Goal: Task Accomplishment & Management: Manage account settings

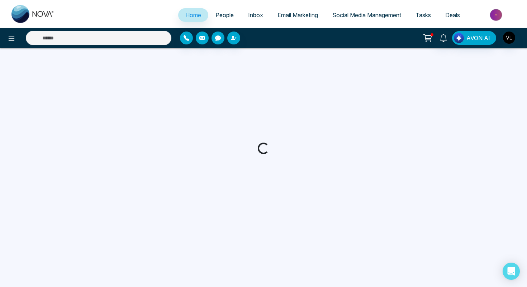
select select "*"
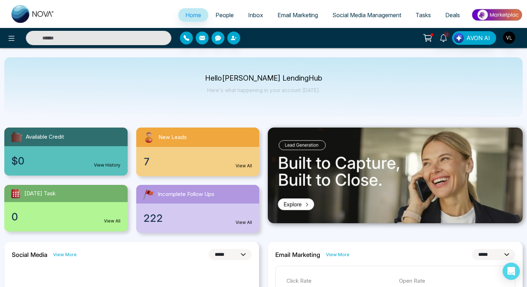
click at [230, 13] on link "People" at bounding box center [224, 15] width 33 height 14
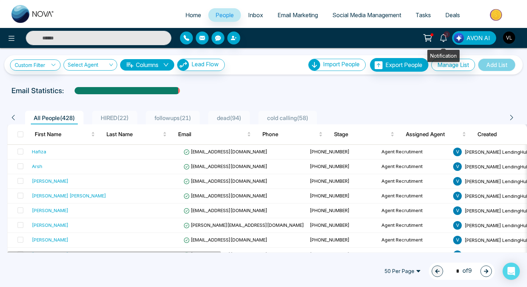
click at [447, 41] on icon at bounding box center [444, 38] width 8 height 8
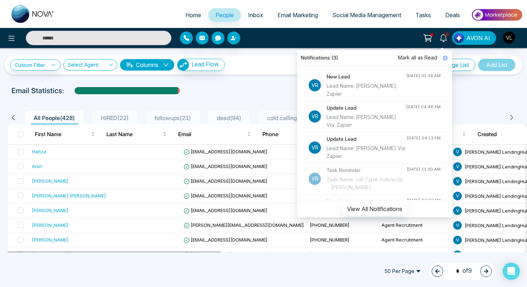
click at [366, 123] on div "Lead Name: [PERSON_NAME] Via: Zapier" at bounding box center [366, 121] width 79 height 16
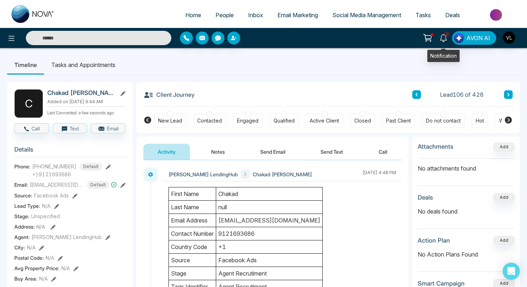
click at [449, 38] on link "2" at bounding box center [443, 37] width 17 height 13
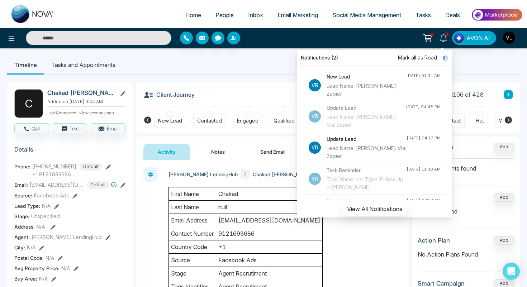
click at [372, 144] on div "Update Lead Lead Name: [PERSON_NAME] Via: Zapier" at bounding box center [367, 147] width 80 height 25
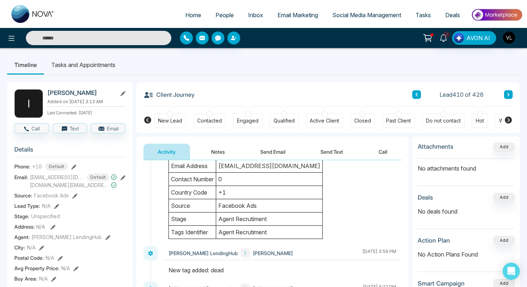
click at [241, 201] on td "Facebook Ads" at bounding box center [269, 205] width 107 height 13
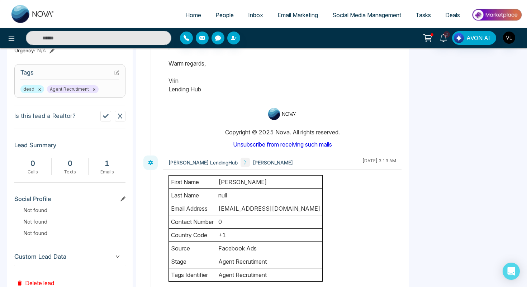
scroll to position [314, 0]
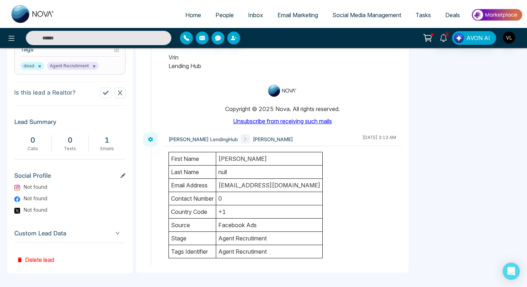
drag, startPoint x: 255, startPoint y: 161, endPoint x: 212, endPoint y: 161, distance: 43.8
click at [211, 161] on tr "first name [PERSON_NAME]" at bounding box center [246, 158] width 154 height 13
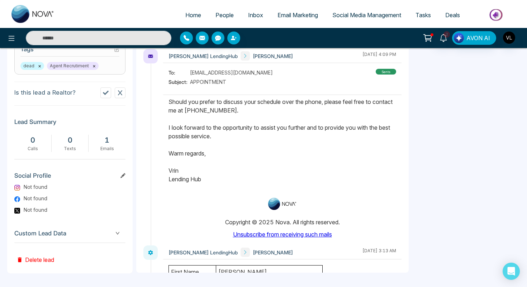
scroll to position [0, 0]
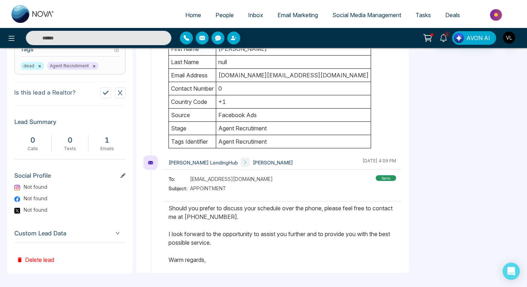
click at [89, 39] on input "text" at bounding box center [99, 38] width 146 height 14
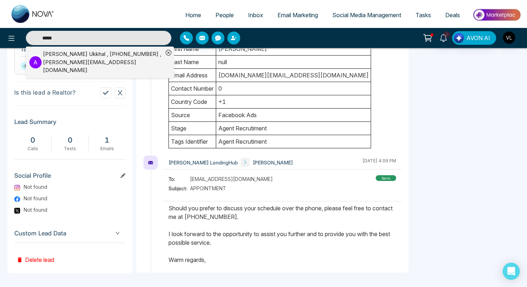
type input "*****"
click at [226, 16] on span "People" at bounding box center [225, 14] width 18 height 7
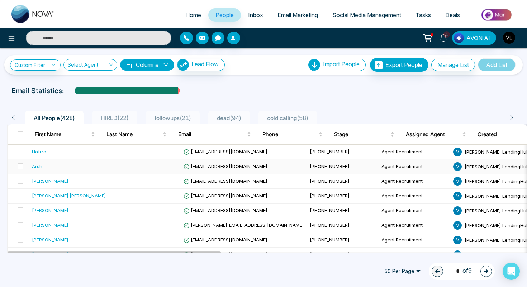
click at [109, 167] on td at bounding box center [145, 167] width 72 height 15
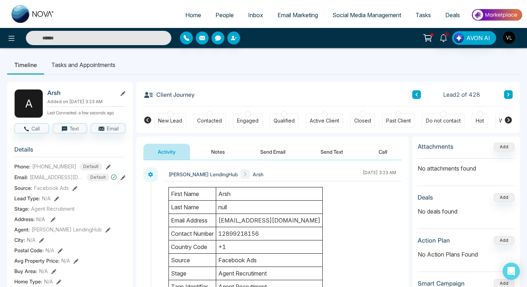
click at [216, 158] on button "Notes" at bounding box center [218, 152] width 42 height 16
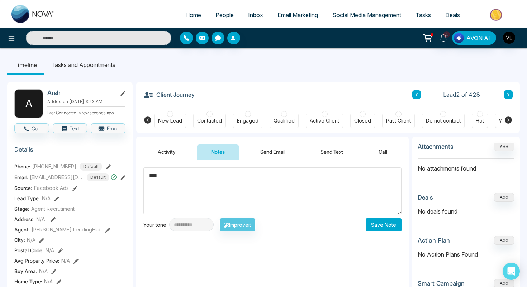
type textarea "****"
click at [388, 224] on button "Save Note" at bounding box center [384, 224] width 36 height 13
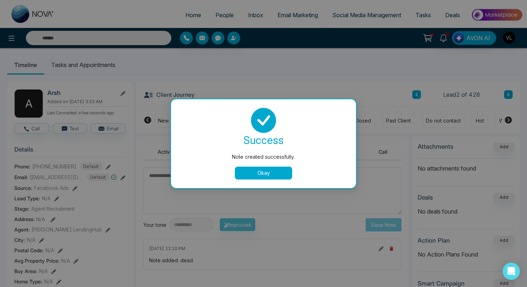
click at [272, 179] on button "Okay" at bounding box center [263, 173] width 57 height 13
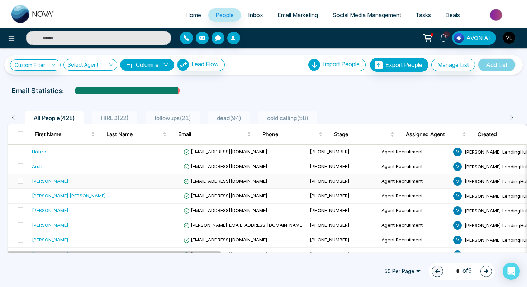
click at [43, 184] on div "[PERSON_NAME]" at bounding box center [50, 181] width 37 height 7
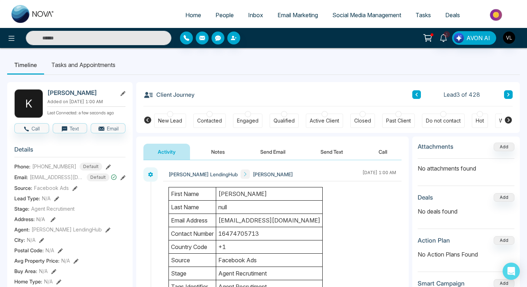
click at [197, 157] on button "Notes" at bounding box center [218, 152] width 42 height 16
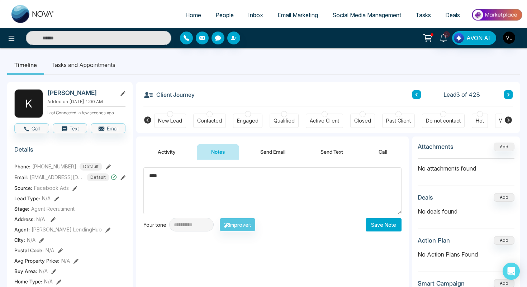
type textarea "****"
click at [383, 229] on button "Save Note" at bounding box center [384, 224] width 36 height 13
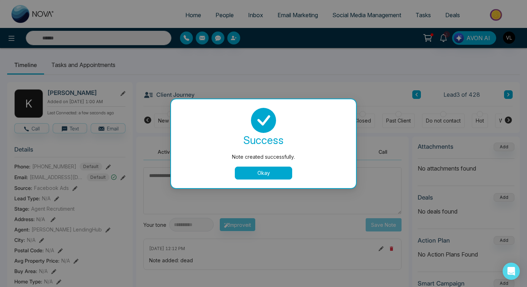
click at [255, 173] on button "Okay" at bounding box center [263, 173] width 57 height 13
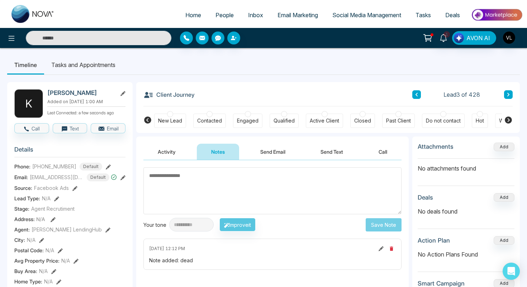
click at [218, 21] on link "People" at bounding box center [224, 15] width 33 height 14
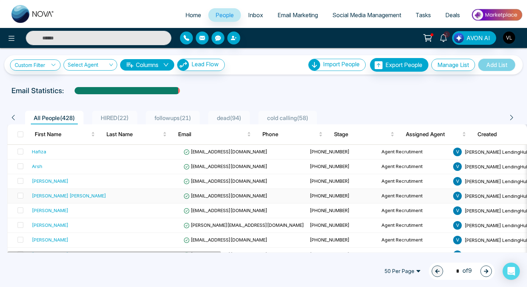
click at [86, 196] on div "[PERSON_NAME] [PERSON_NAME]" at bounding box center [69, 195] width 74 height 7
click at [447, 36] on span "1" at bounding box center [447, 34] width 6 height 6
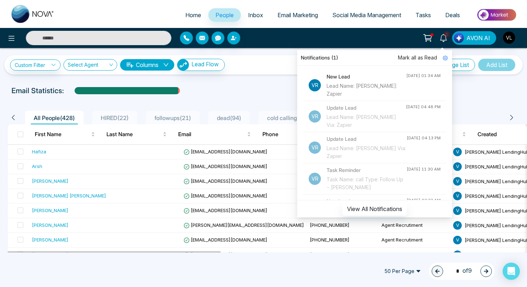
click at [428, 54] on span "Mark all as Read" at bounding box center [417, 58] width 39 height 8
click at [428, 55] on span "Mark all as Read" at bounding box center [417, 58] width 39 height 8
click at [47, 41] on input "text" at bounding box center [99, 38] width 146 height 14
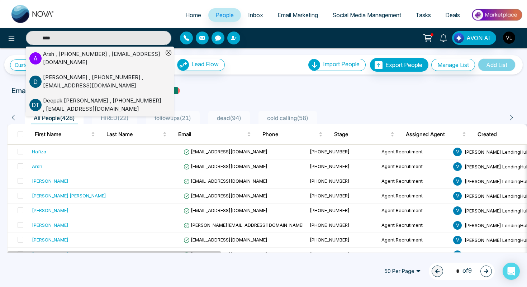
type input "****"
click at [53, 111] on div "[PERSON_NAME] , [PHONE_NUMBER] , [EMAIL_ADDRESS][DOMAIN_NAME]" at bounding box center [103, 105] width 120 height 16
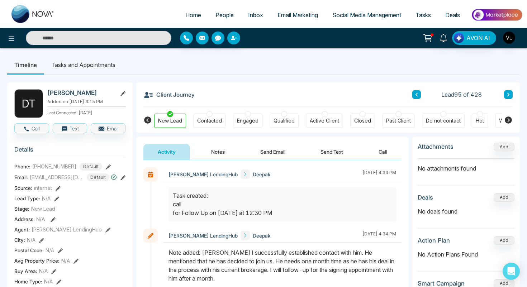
click at [69, 34] on input "text" at bounding box center [99, 38] width 146 height 14
click at [218, 22] on li "People" at bounding box center [224, 15] width 33 height 15
click at [215, 20] on link "People" at bounding box center [224, 15] width 33 height 14
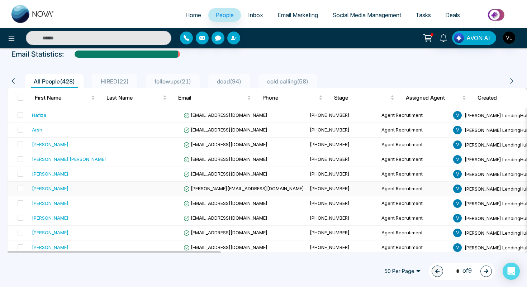
scroll to position [43, 0]
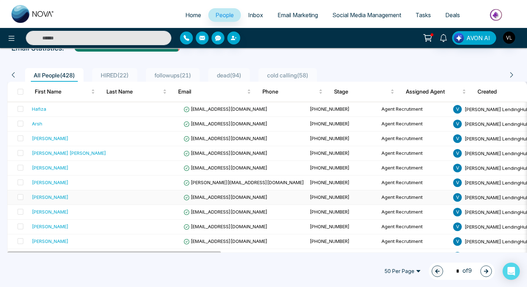
click at [230, 201] on td "[EMAIL_ADDRESS][DOMAIN_NAME]" at bounding box center [244, 198] width 126 height 15
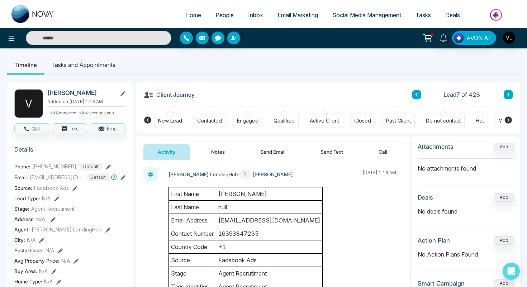
click at [221, 14] on span "People" at bounding box center [225, 14] width 18 height 7
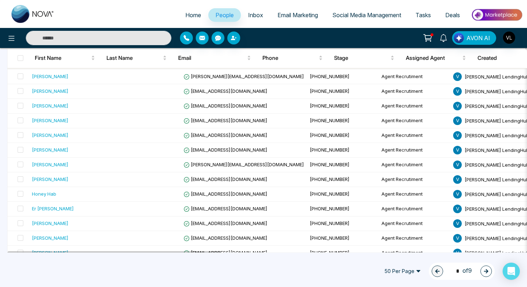
scroll to position [151, 0]
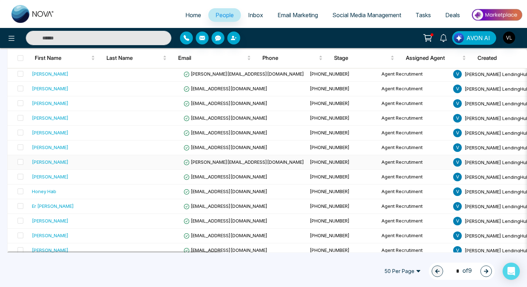
click at [70, 164] on div "[PERSON_NAME]" at bounding box center [69, 162] width 74 height 7
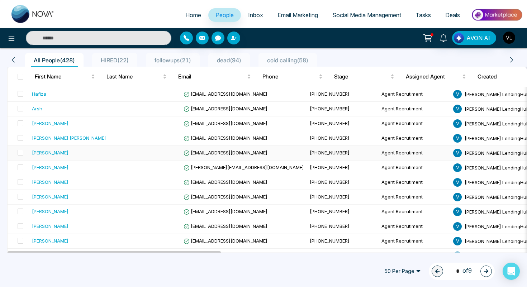
scroll to position [59, 0]
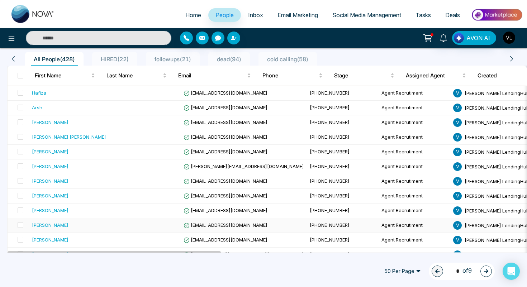
click at [52, 224] on div "[PERSON_NAME]" at bounding box center [50, 225] width 37 height 7
